Goal: Transaction & Acquisition: Purchase product/service

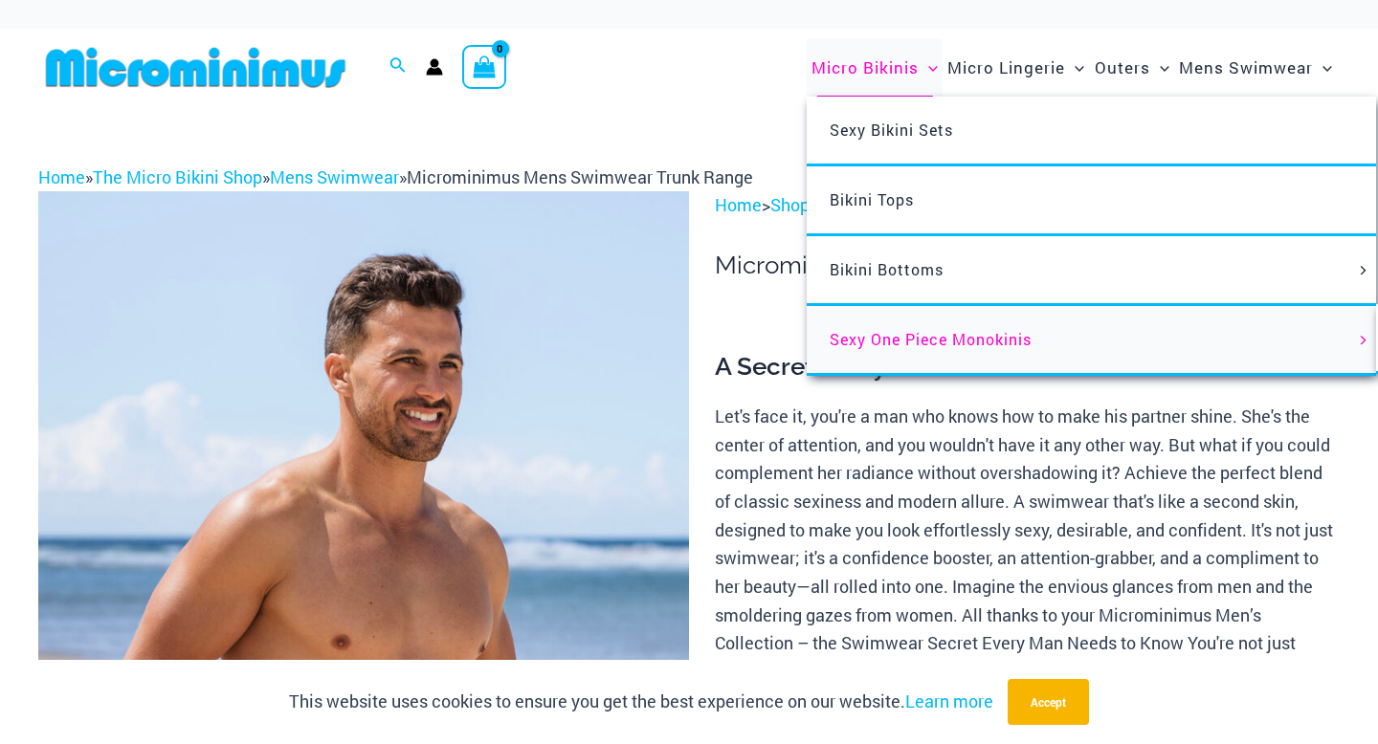
click at [918, 338] on span "Sexy One Piece Monokinis" at bounding box center [930, 339] width 202 height 20
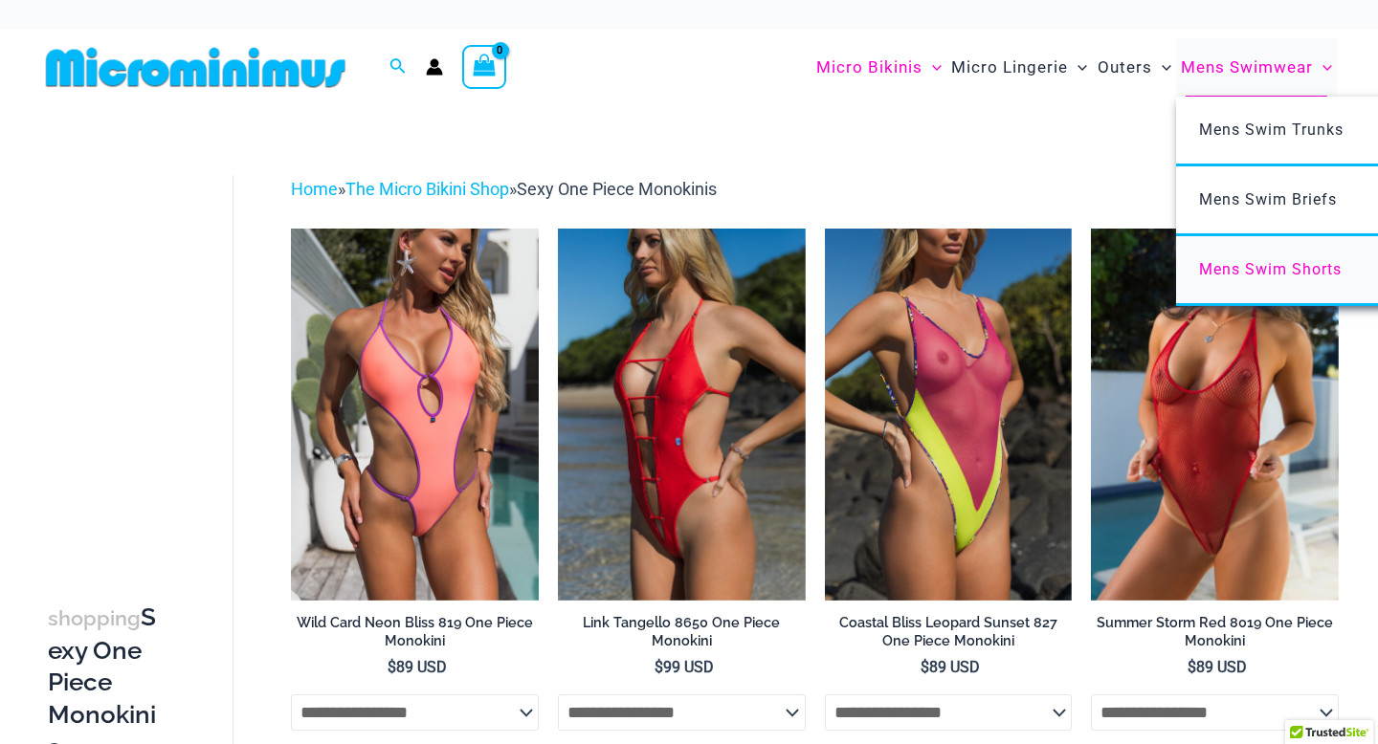
click at [1242, 267] on span "Mens Swim Shorts" at bounding box center [1270, 269] width 143 height 18
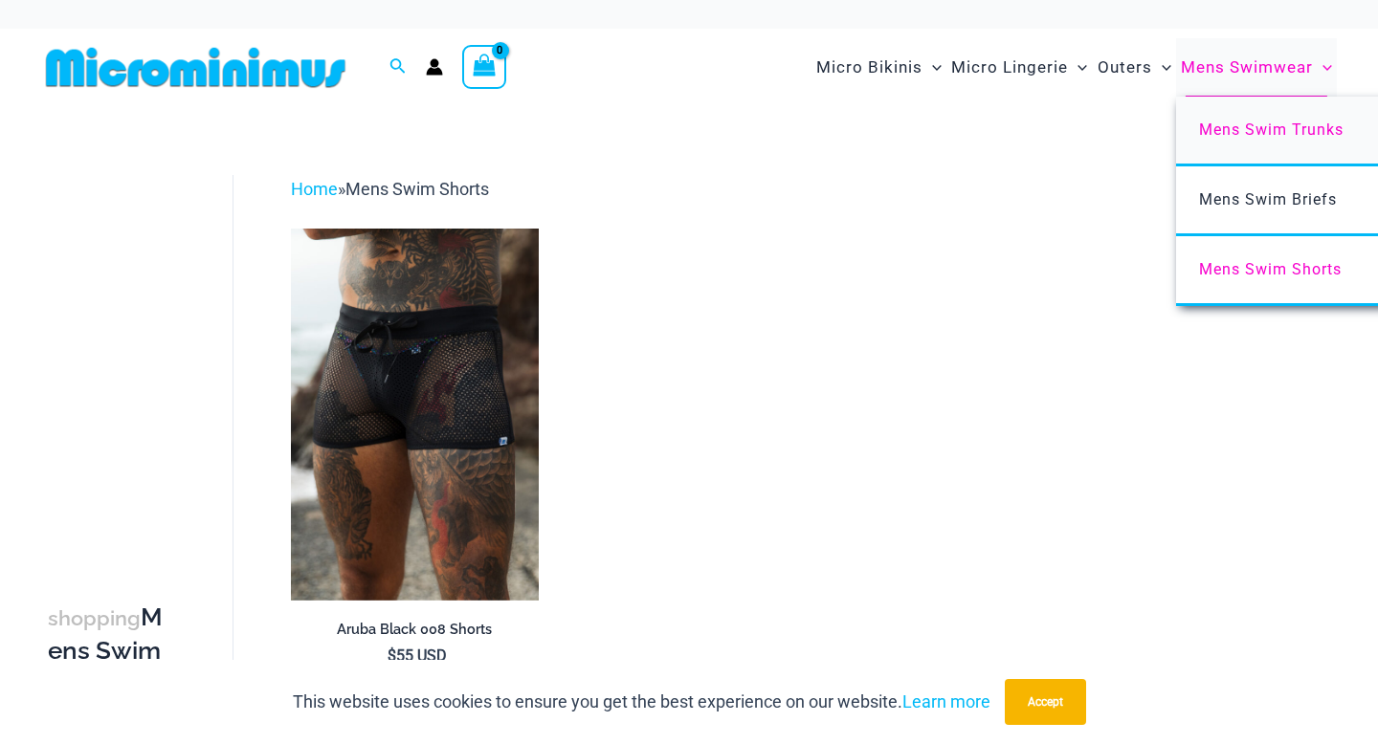
click at [1256, 138] on span "Mens Swim Trunks" at bounding box center [1271, 130] width 144 height 18
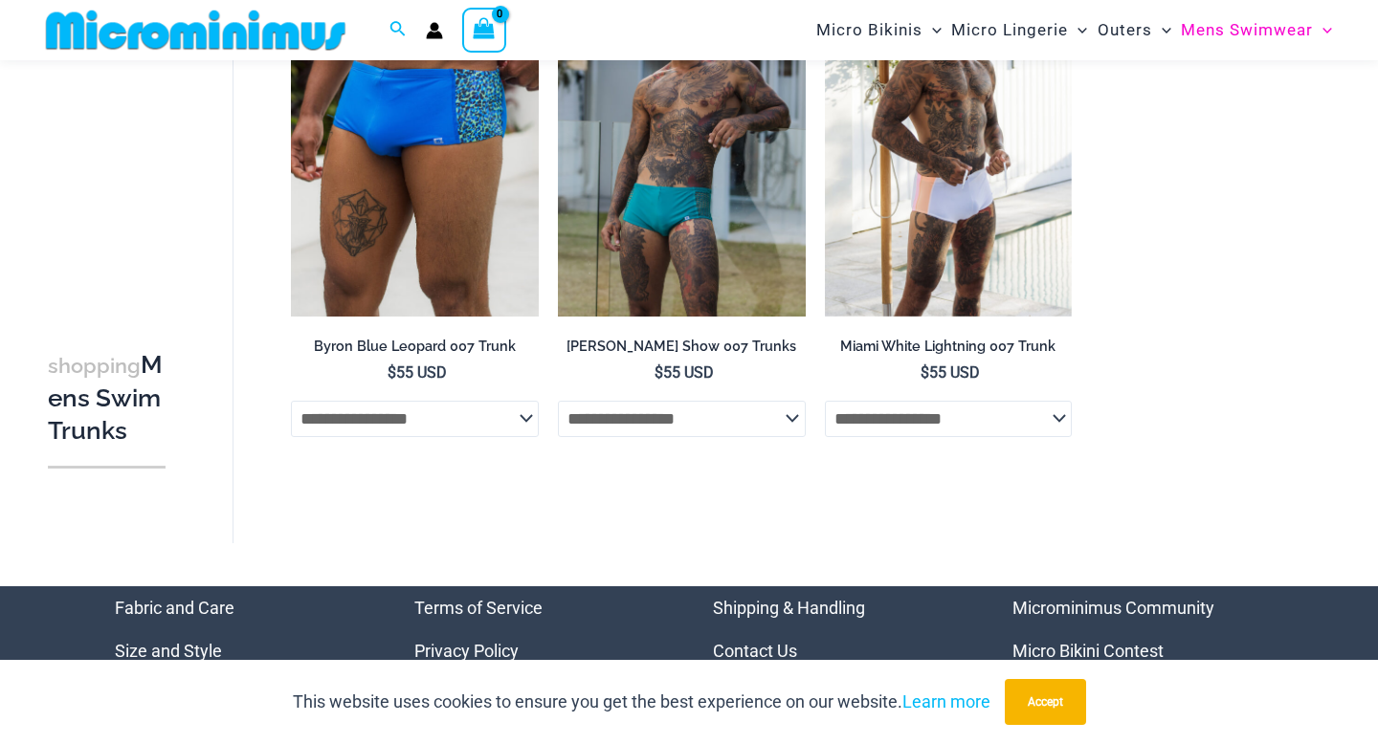
scroll to position [1380, 0]
